Goal: Task Accomplishment & Management: Use online tool/utility

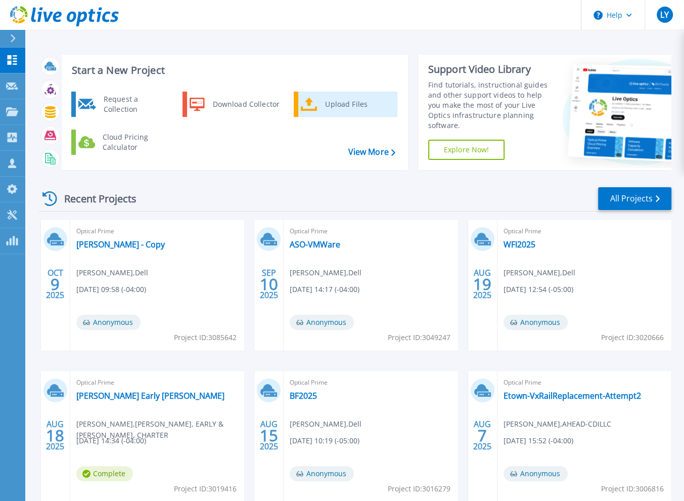
click at [327, 107] on div "Upload Files" at bounding box center [357, 104] width 75 height 20
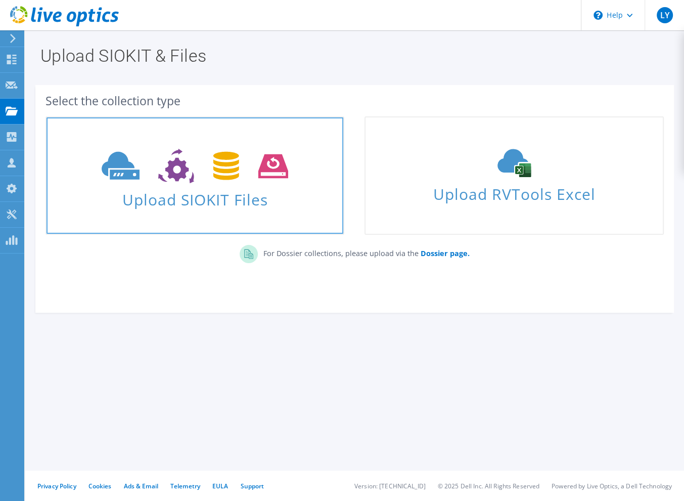
click at [222, 197] on span "Upload SIOKIT Files" at bounding box center [195, 197] width 297 height 22
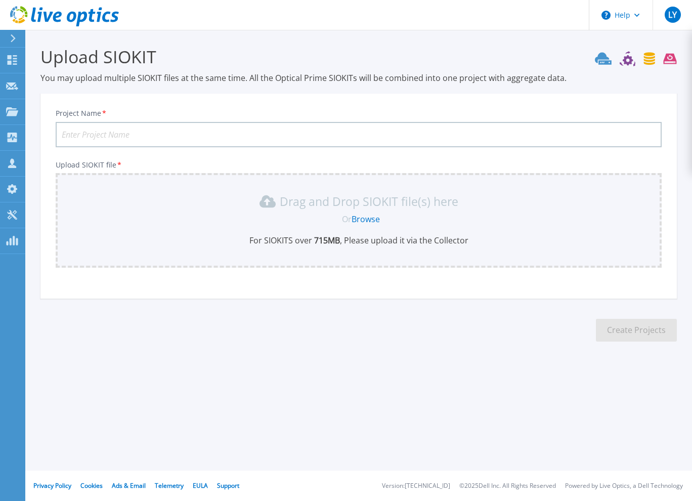
click at [169, 134] on input "Project Name *" at bounding box center [359, 134] width 606 height 25
type input "OFP - LiveOptics Capture"
click at [370, 222] on link "Browse" at bounding box center [365, 218] width 28 height 11
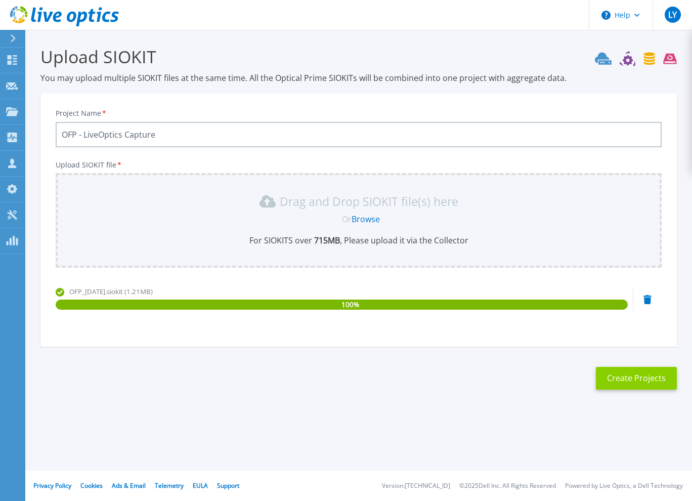
click at [644, 375] on button "Create Projects" at bounding box center [636, 378] width 81 height 23
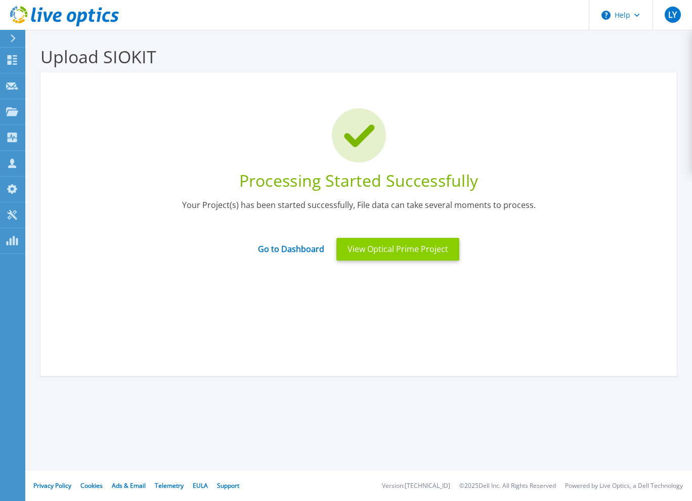
click at [399, 252] on button "View Optical Prime Project" at bounding box center [397, 249] width 123 height 23
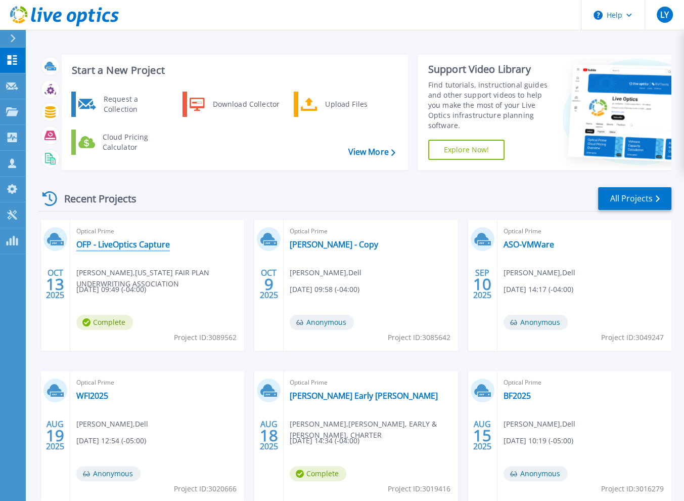
click at [123, 239] on link "OFP - LiveOptics Capture" at bounding box center [123, 244] width 94 height 10
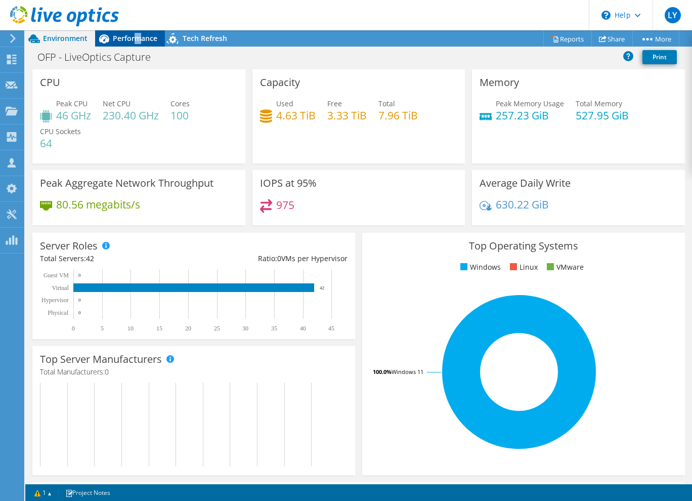
click at [137, 43] on div "Performance" at bounding box center [130, 38] width 70 height 16
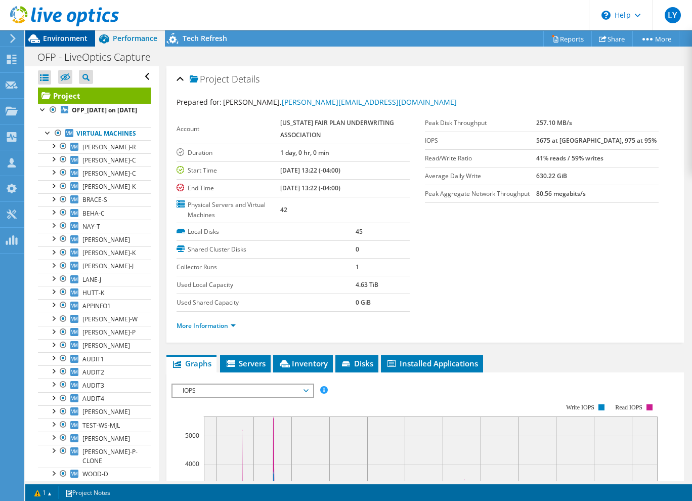
click at [63, 35] on span "Environment" at bounding box center [65, 38] width 44 height 10
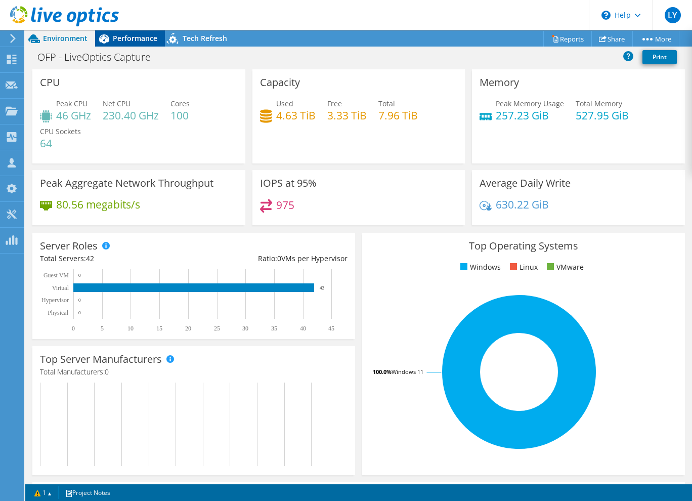
click at [119, 38] on span "Performance" at bounding box center [135, 38] width 44 height 10
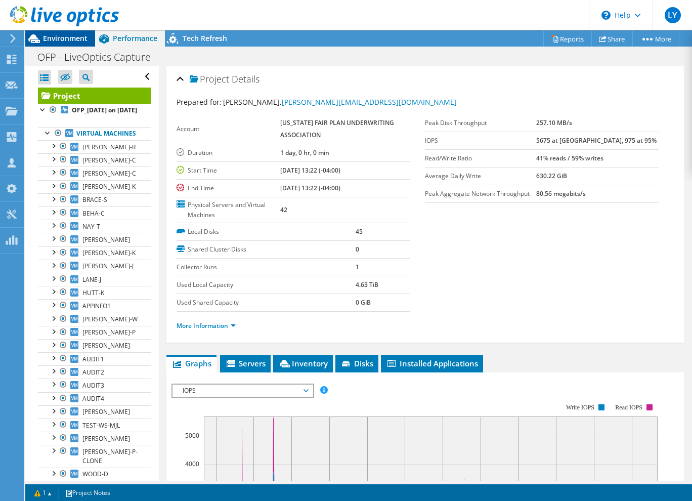
click at [56, 38] on span "Environment" at bounding box center [65, 38] width 44 height 10
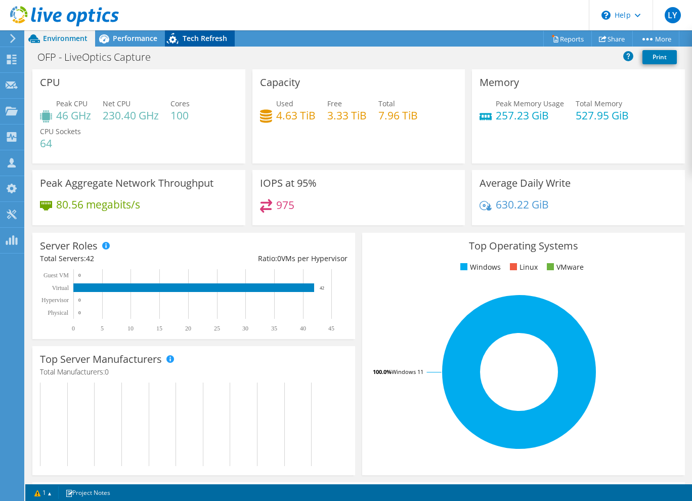
click at [207, 40] on span "Tech Refresh" at bounding box center [205, 38] width 44 height 10
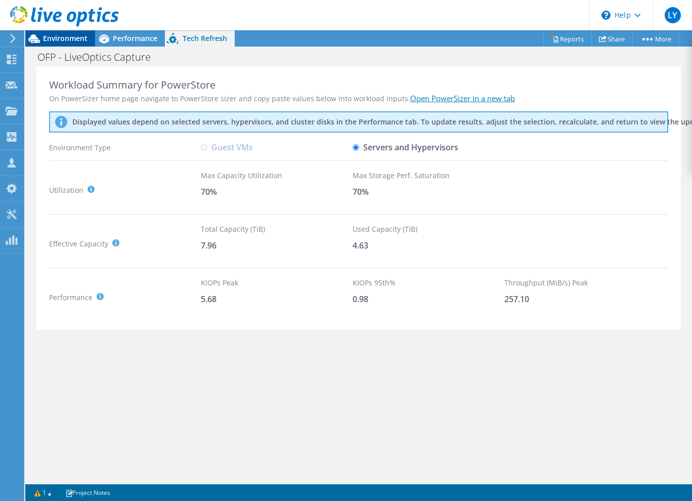
click at [65, 41] on span "Environment" at bounding box center [65, 38] width 44 height 10
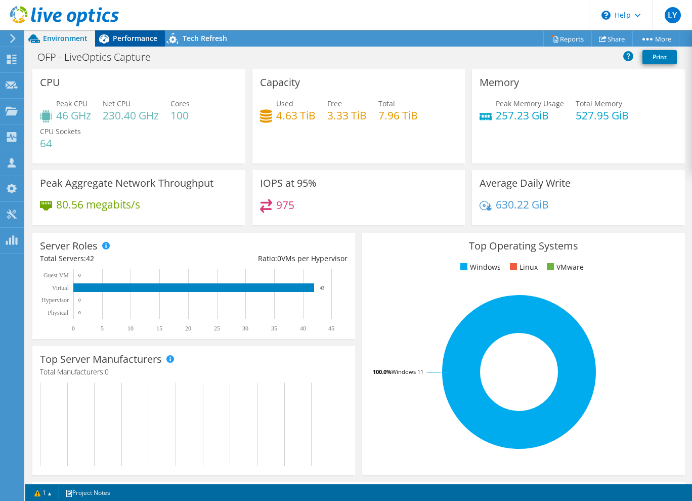
click at [123, 43] on div "Performance" at bounding box center [130, 38] width 70 height 16
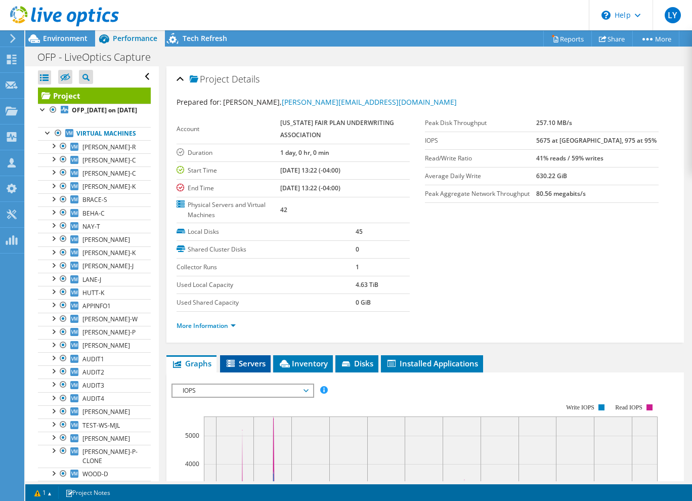
click at [256, 362] on span "Servers" at bounding box center [245, 363] width 40 height 10
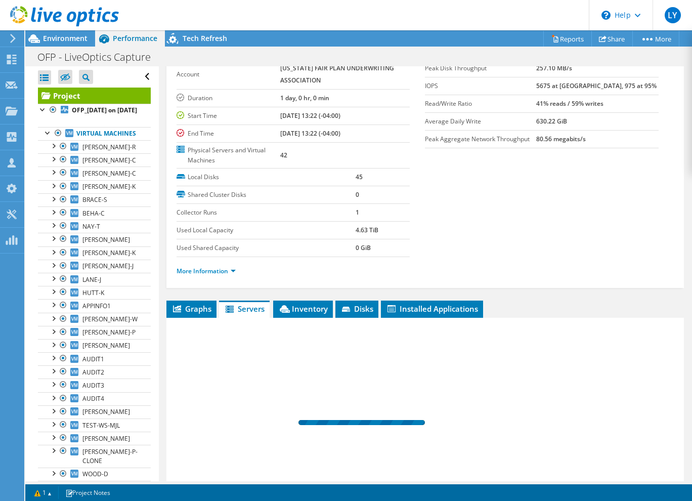
scroll to position [143, 0]
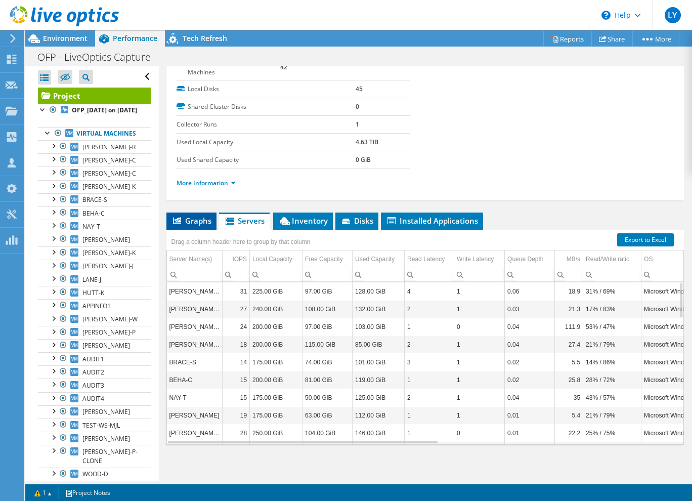
click at [188, 218] on span "Graphs" at bounding box center [191, 220] width 40 height 10
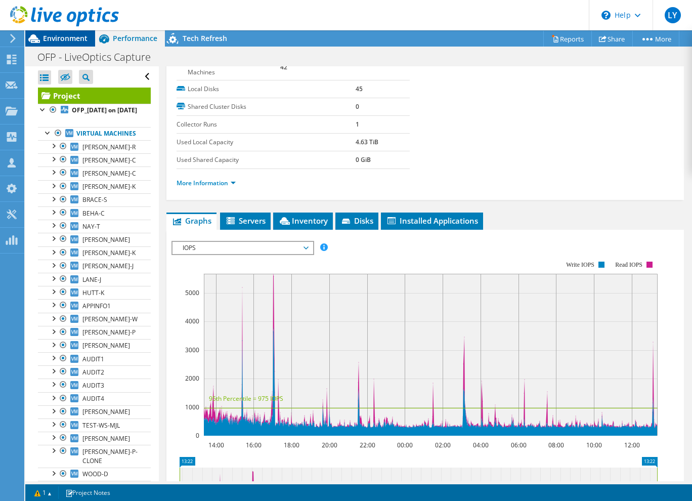
click at [65, 35] on span "Environment" at bounding box center [65, 38] width 44 height 10
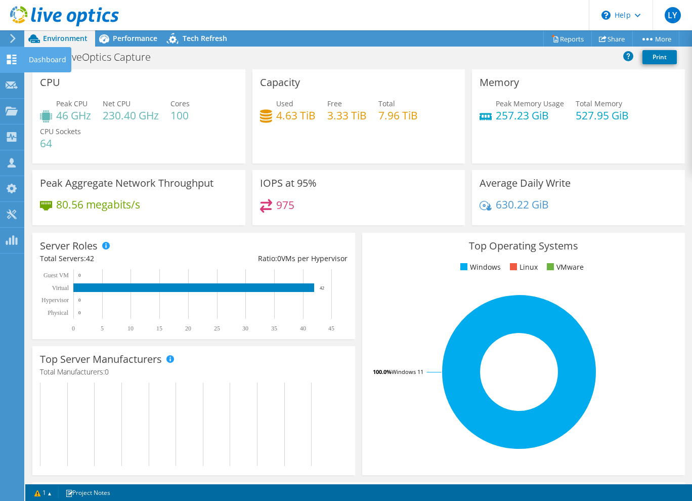
click at [12, 59] on icon at bounding box center [12, 60] width 12 height 10
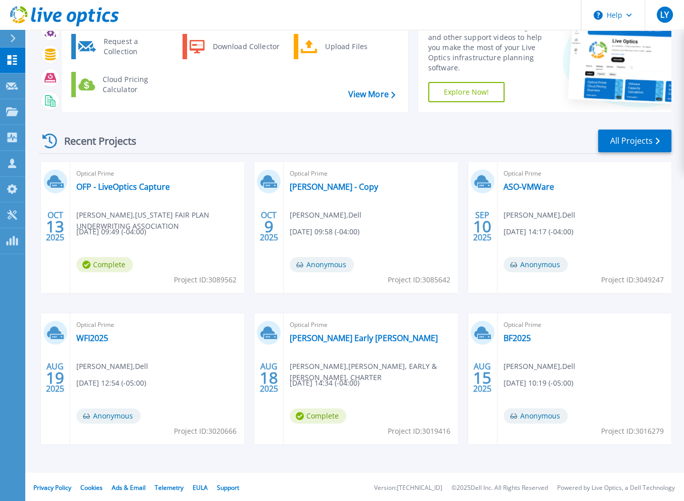
scroll to position [60, 0]
